Goal: Task Accomplishment & Management: Manage account settings

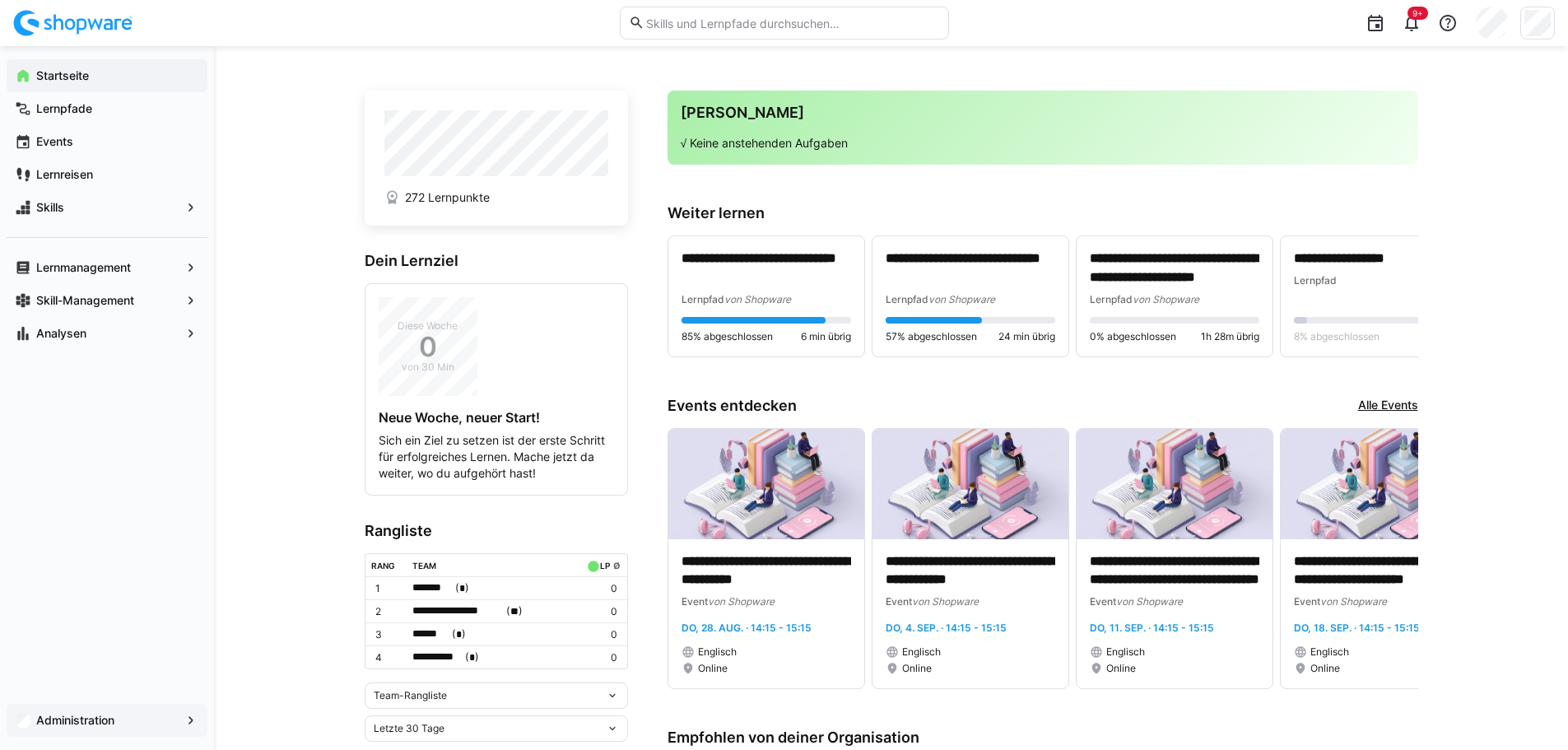
click at [0, 0] on app-navigation-label "Administration" at bounding box center [0, 0] width 0 height 0
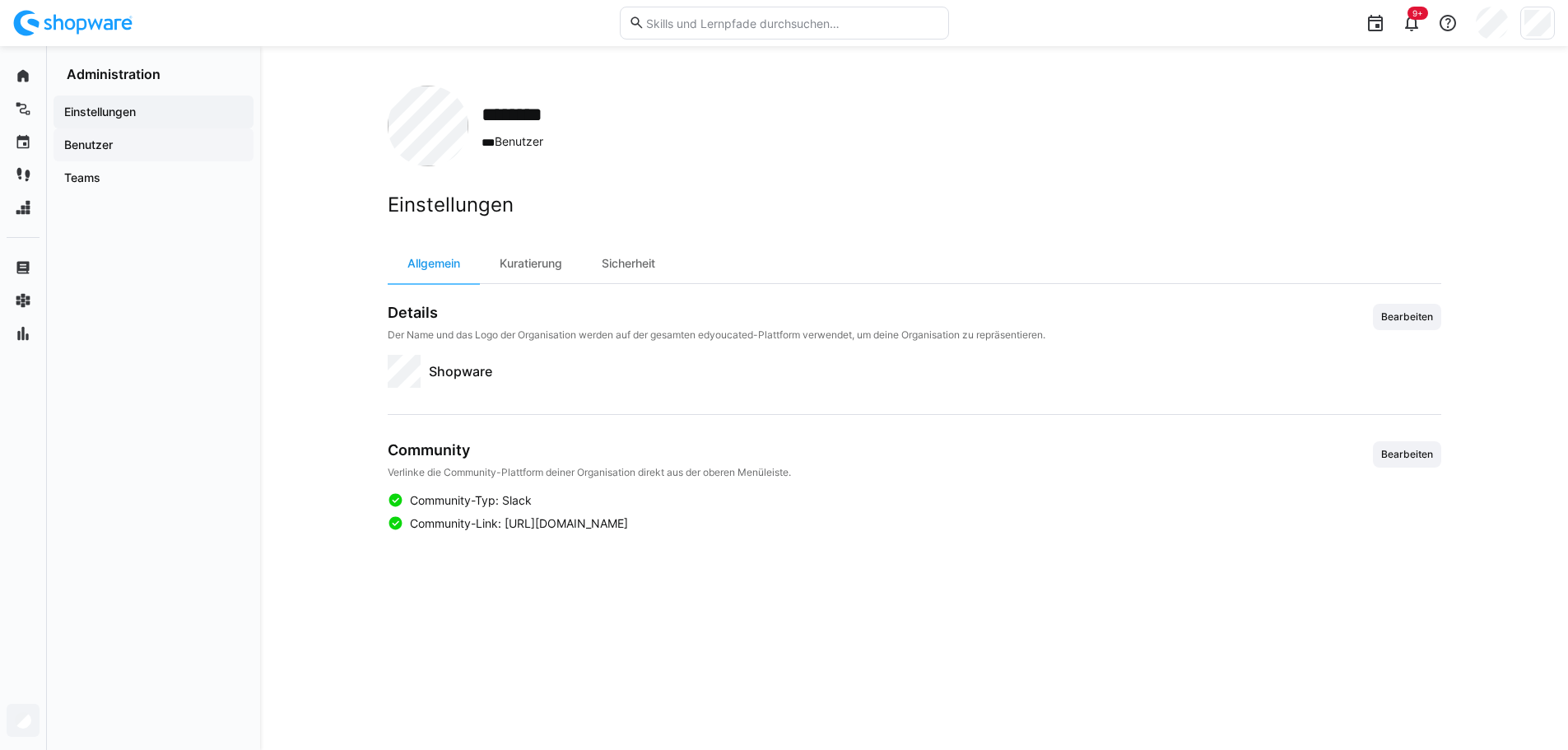
click at [0, 0] on app-navigation-label "Benutzer" at bounding box center [0, 0] width 0 height 0
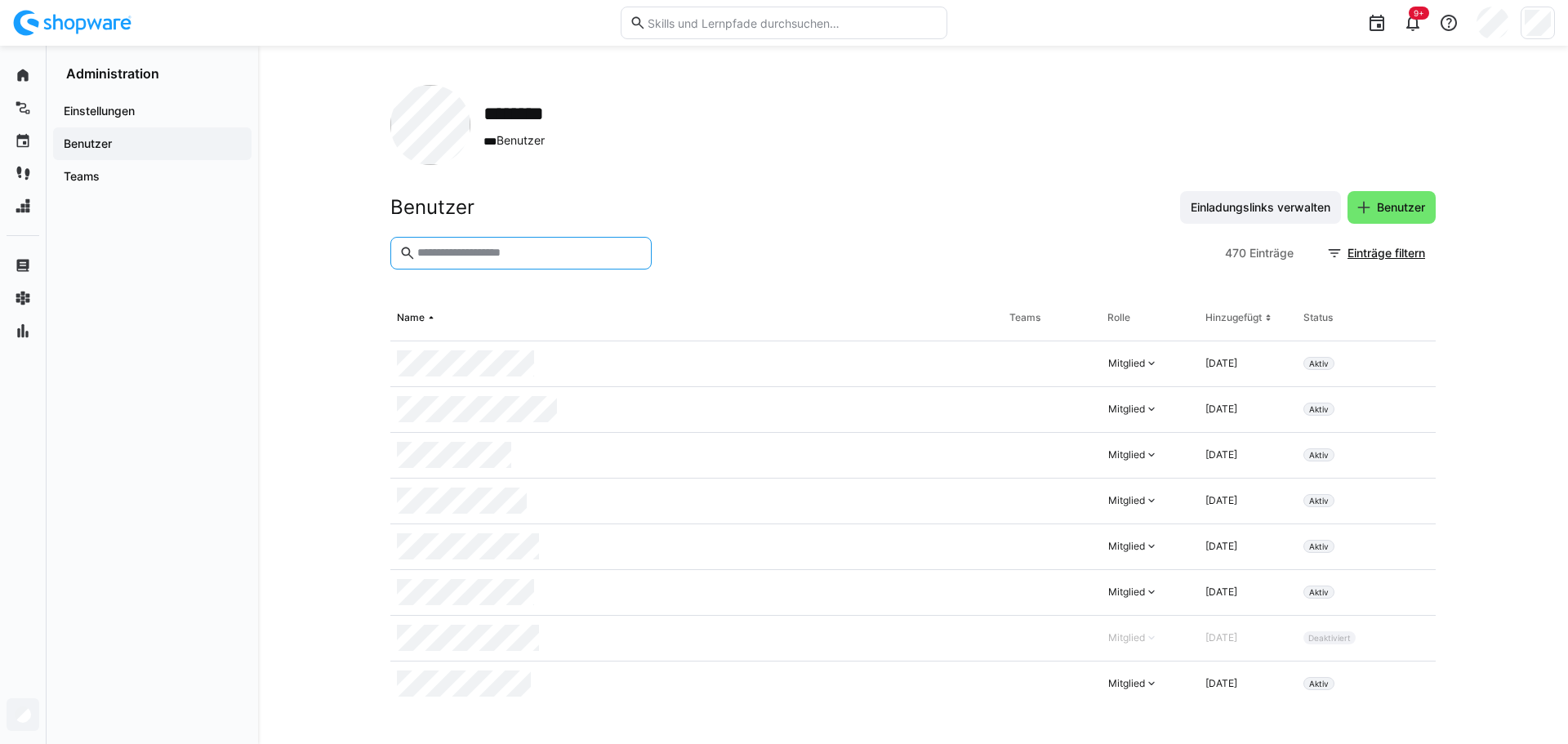
click at [490, 256] on input "text" at bounding box center [528, 253] width 227 height 15
type input "*******"
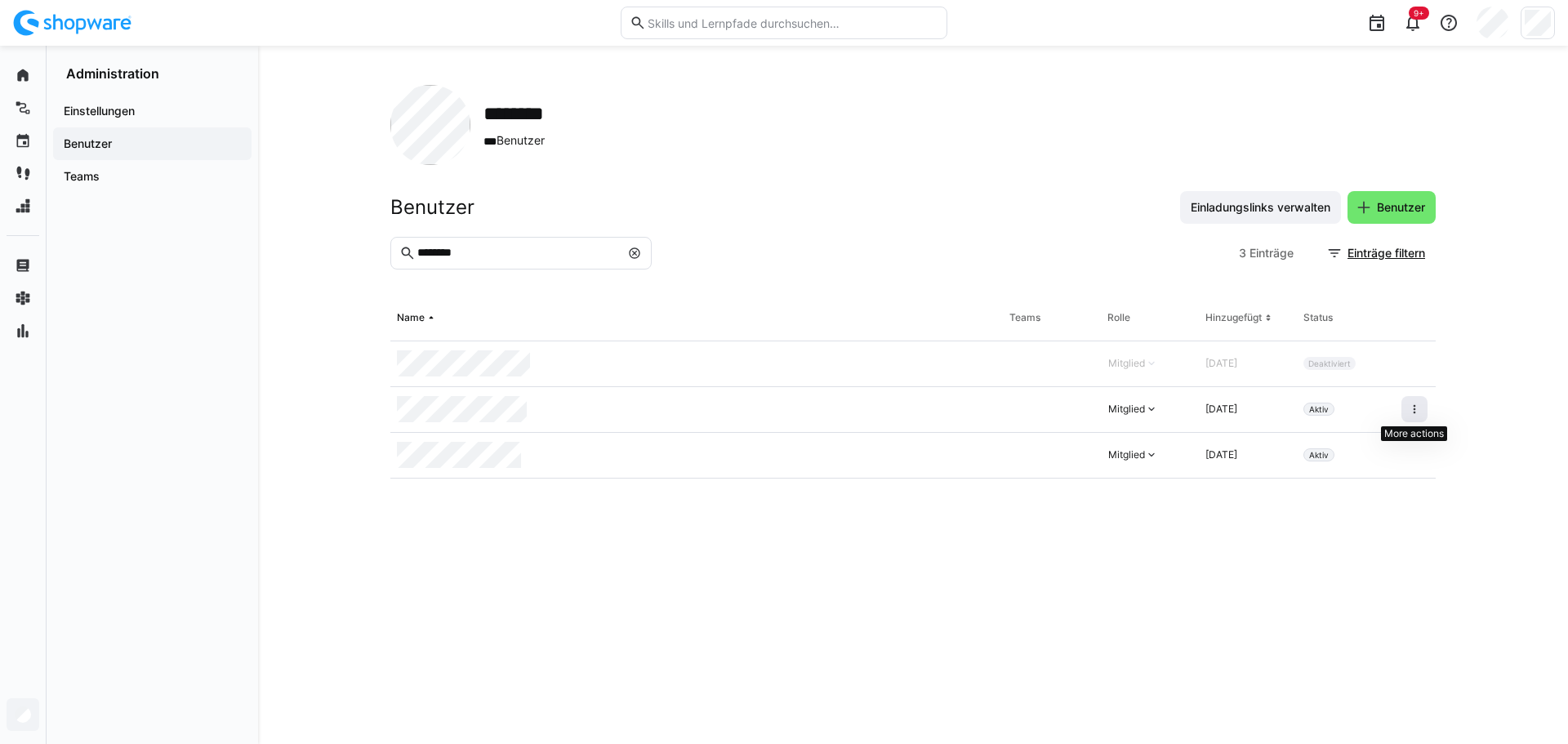
click at [1417, 405] on eds-icon at bounding box center [1413, 408] width 13 height 13
click at [1322, 442] on div "Benutzer deaktivieren" at bounding box center [1330, 447] width 170 height 13
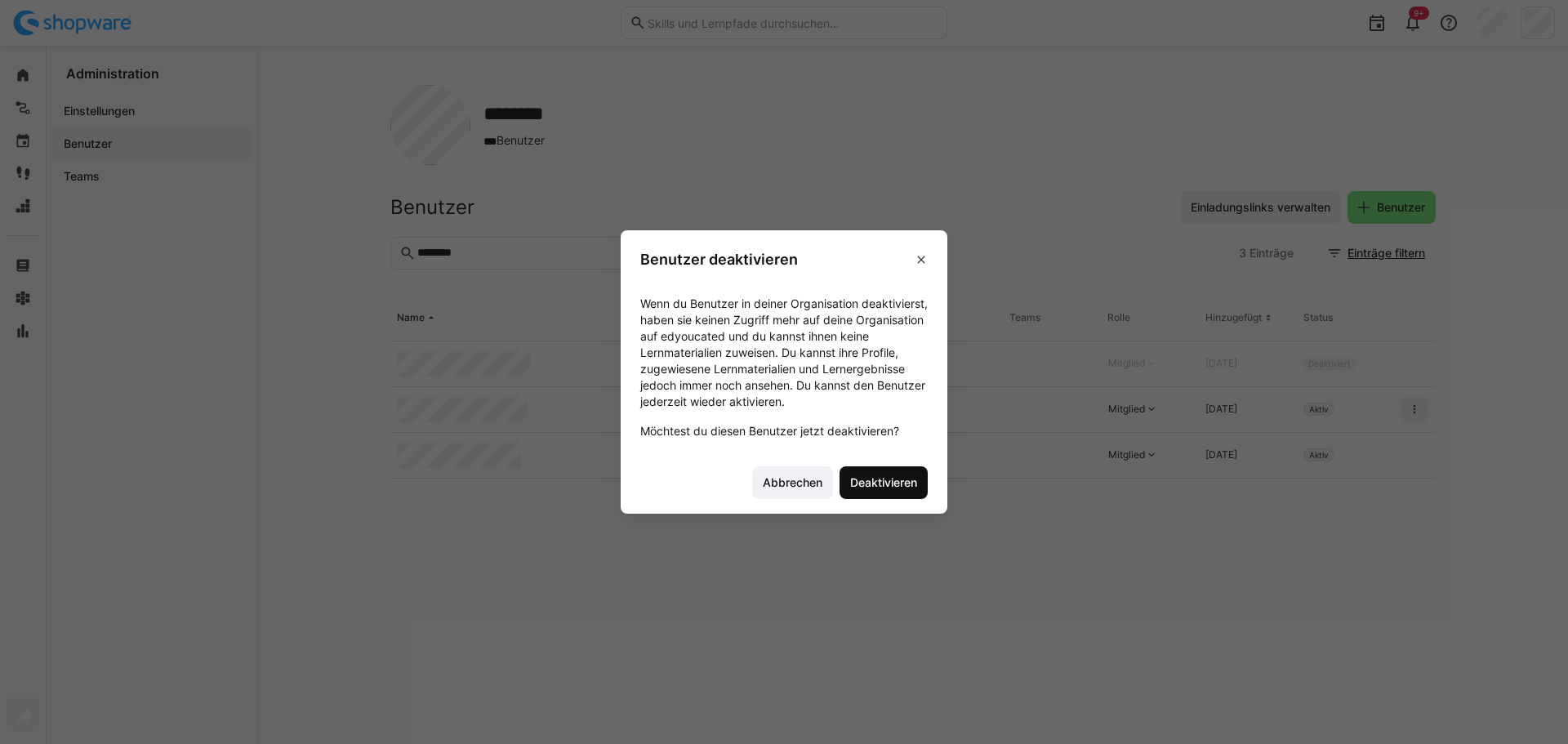
click at [887, 480] on span "Deaktivieren" at bounding box center [883, 482] width 72 height 16
